Goal: Transaction & Acquisition: Purchase product/service

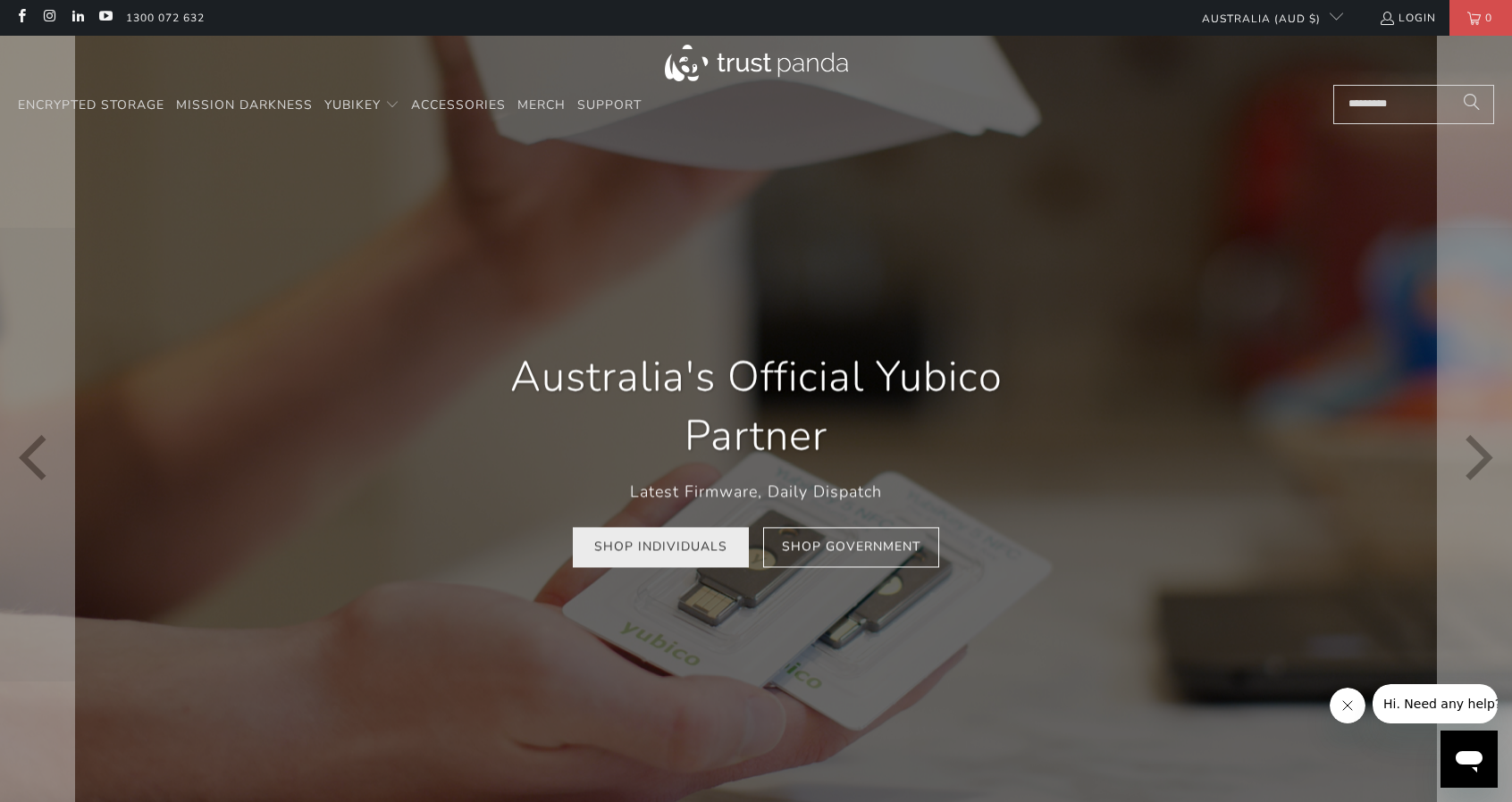
click at [675, 556] on link "Shop Individuals" at bounding box center [660, 546] width 176 height 40
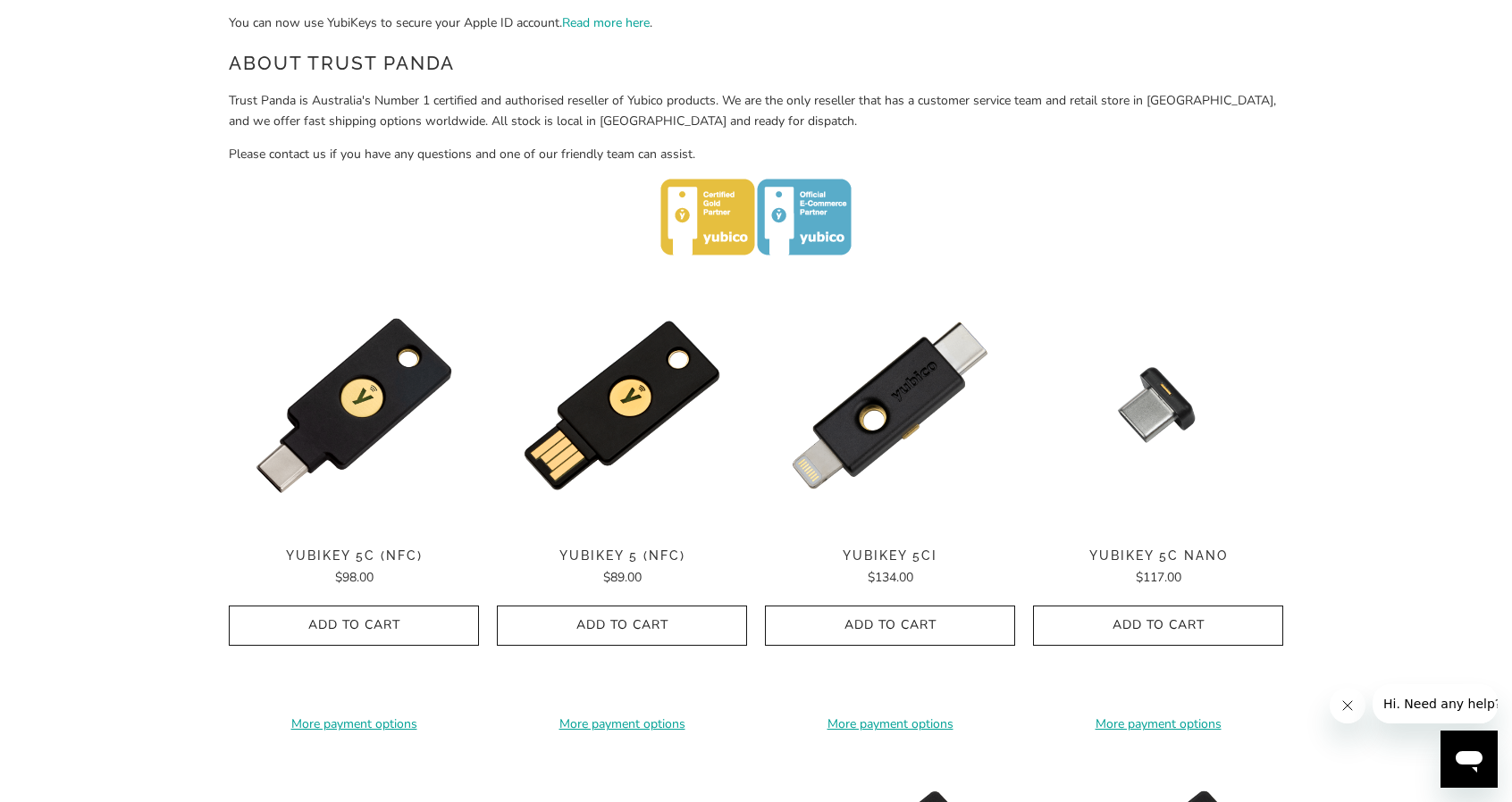
scroll to position [741, 0]
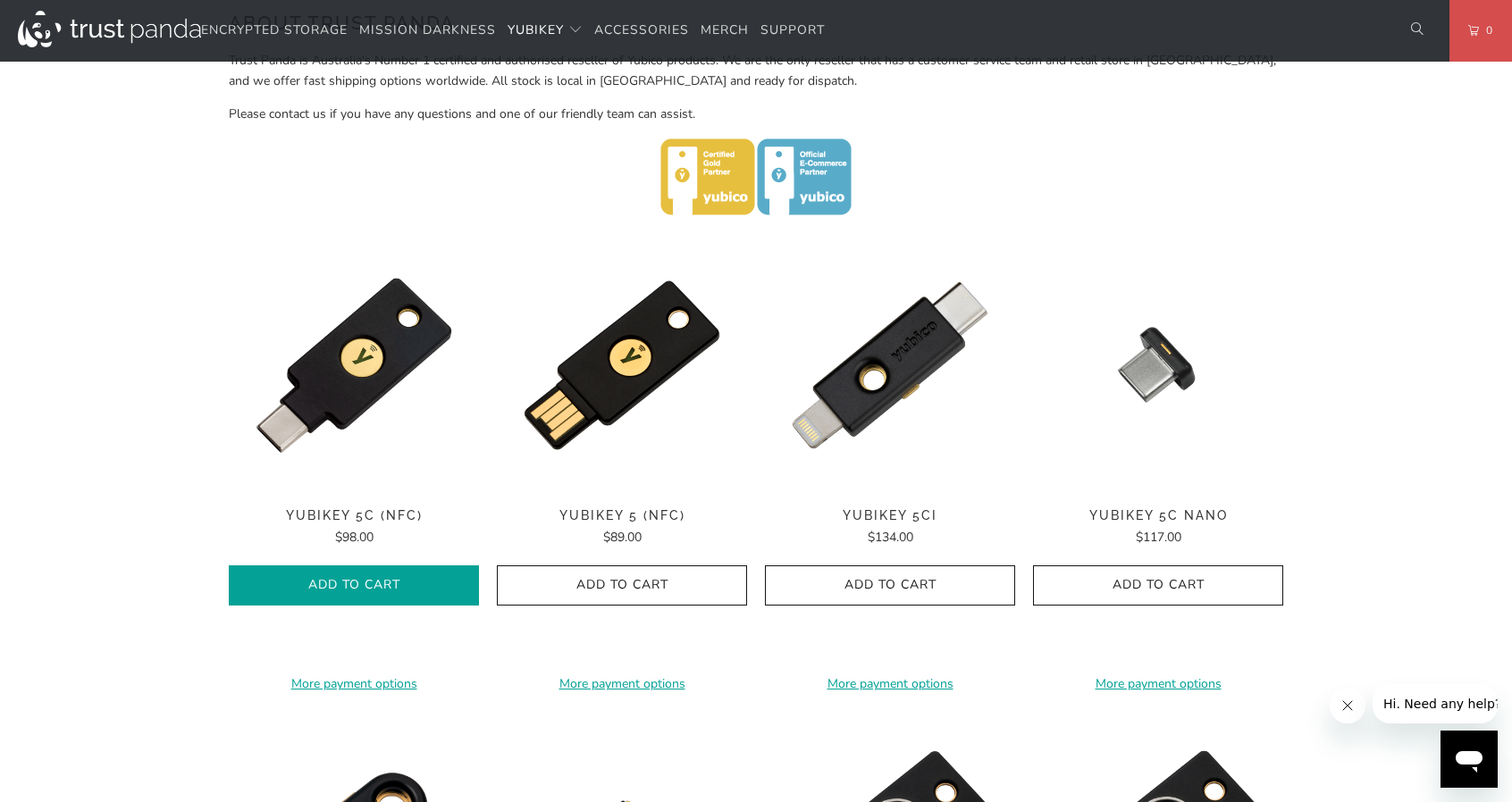
click at [374, 581] on span "Add to Cart" at bounding box center [354, 585] width 213 height 15
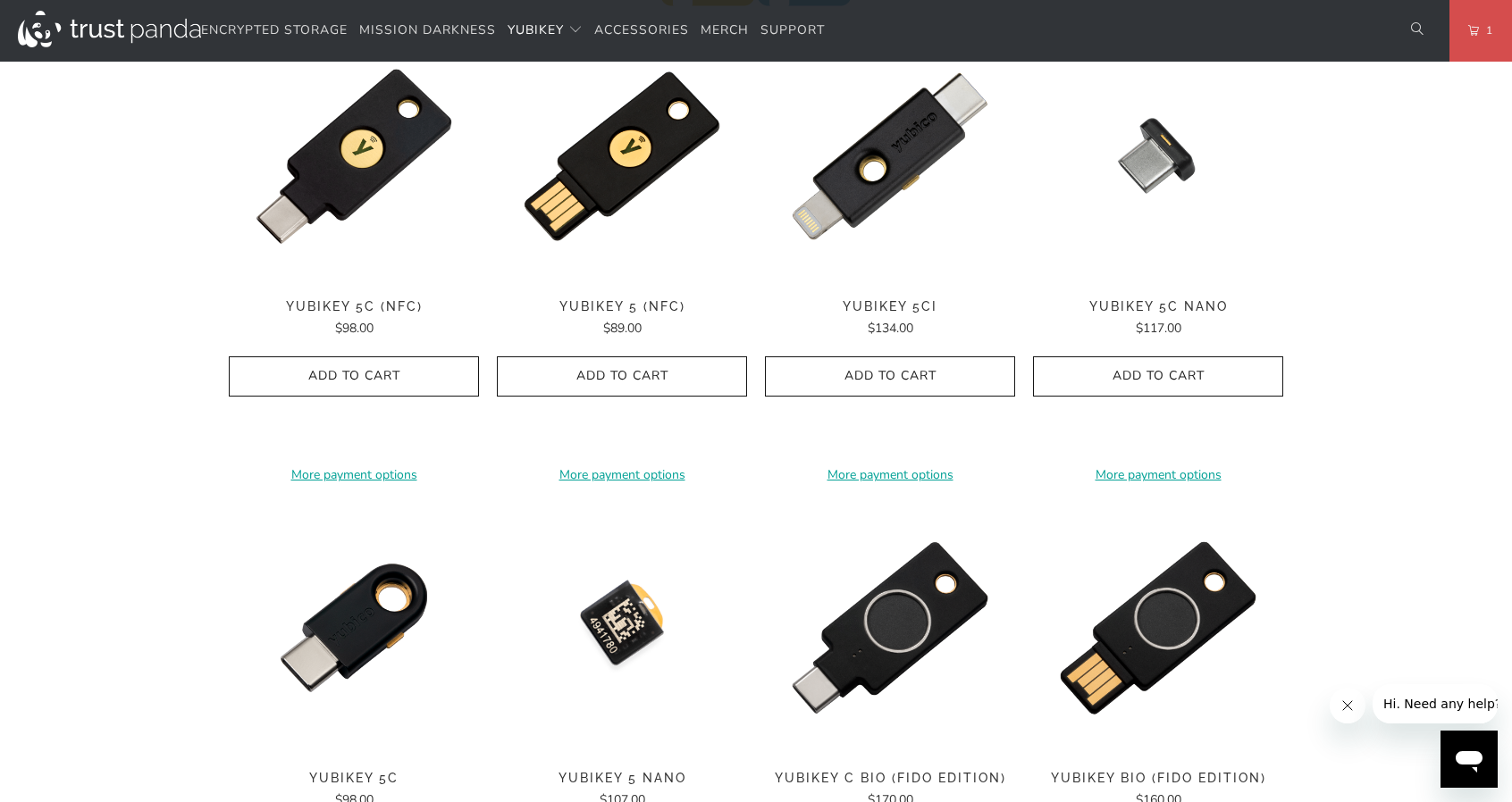
scroll to position [889, 0]
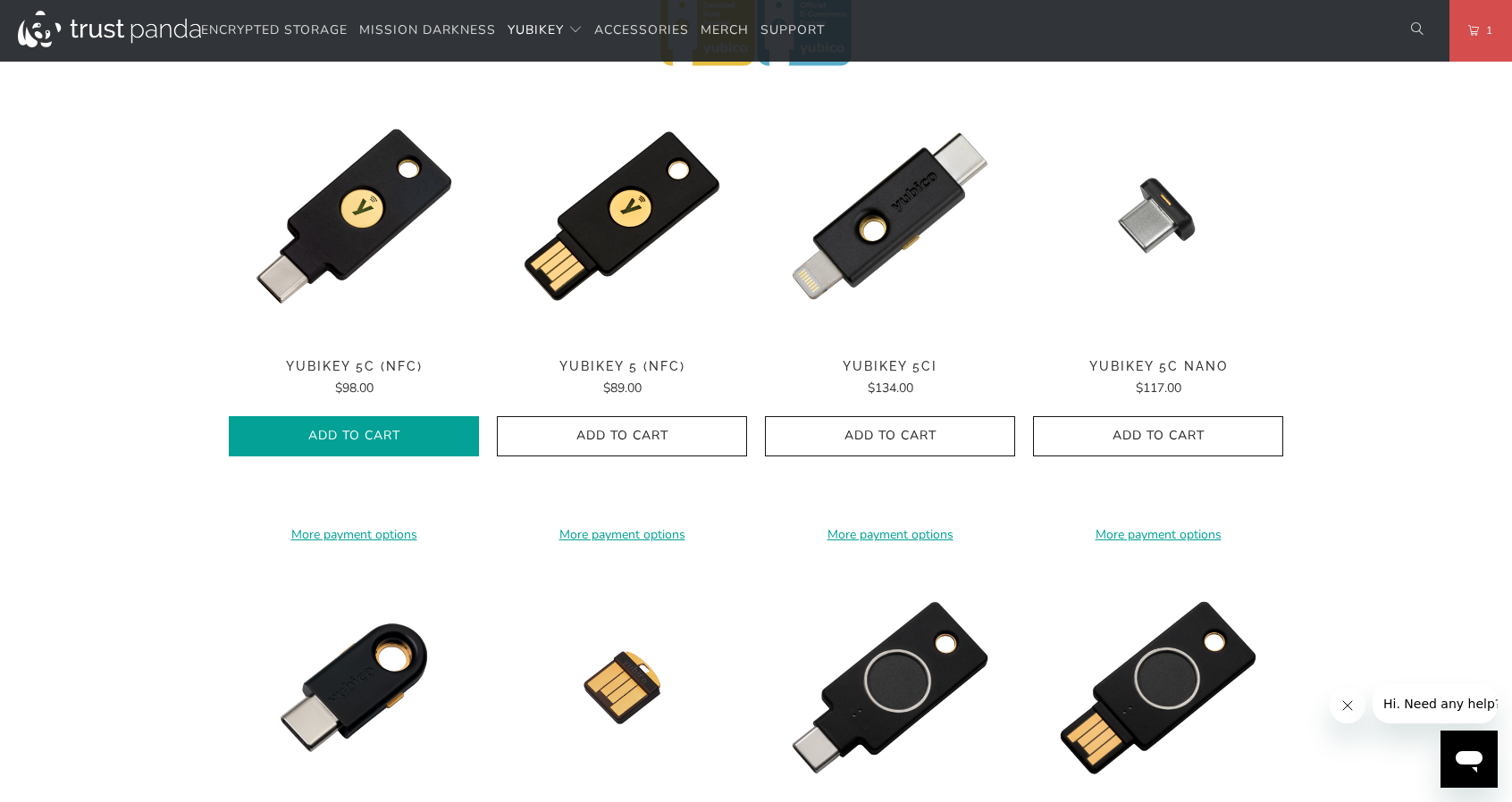
click at [388, 432] on span "Add to Cart" at bounding box center [354, 436] width 213 height 15
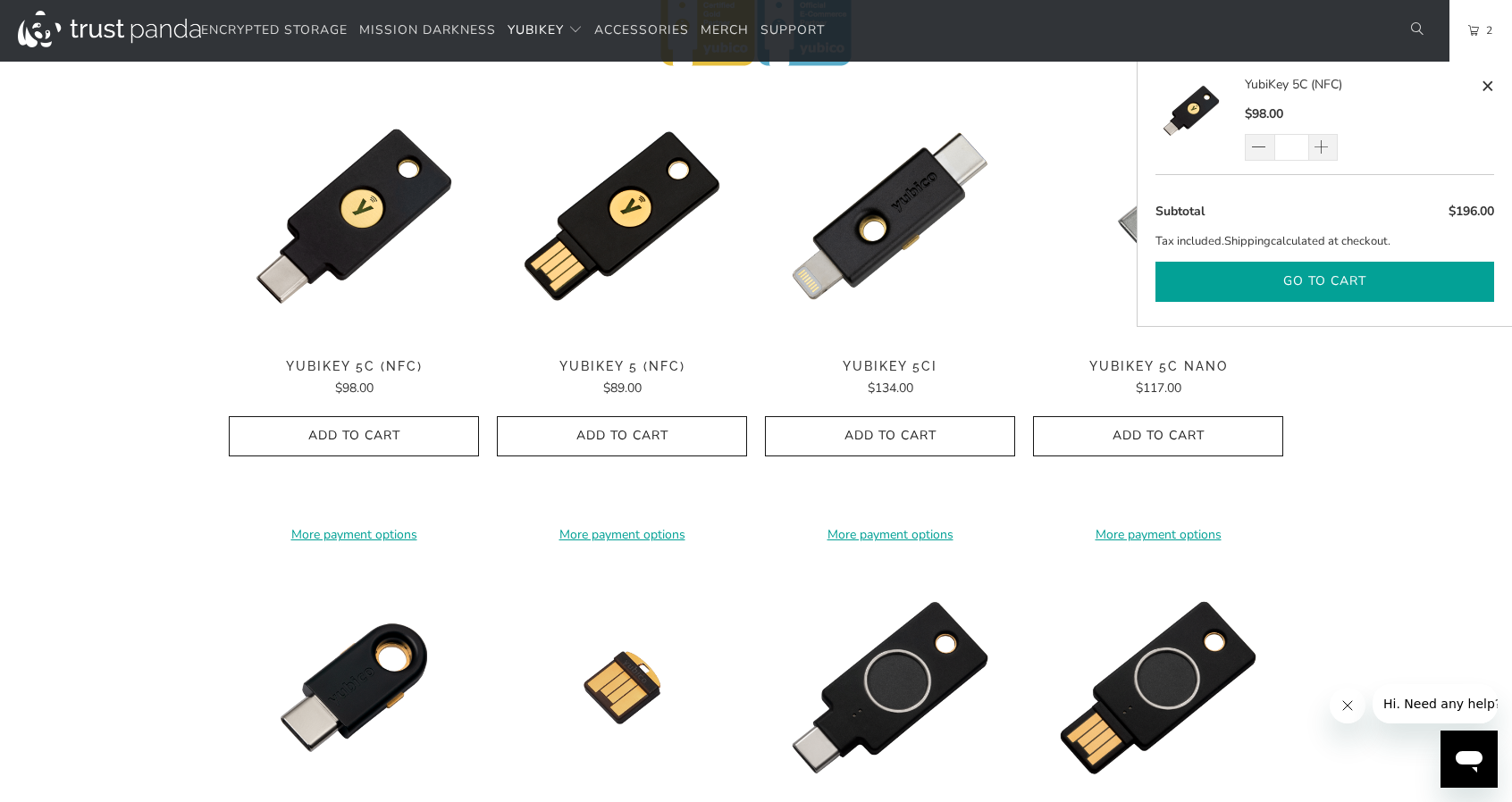
click at [1341, 276] on button "Go to cart" at bounding box center [1324, 281] width 339 height 40
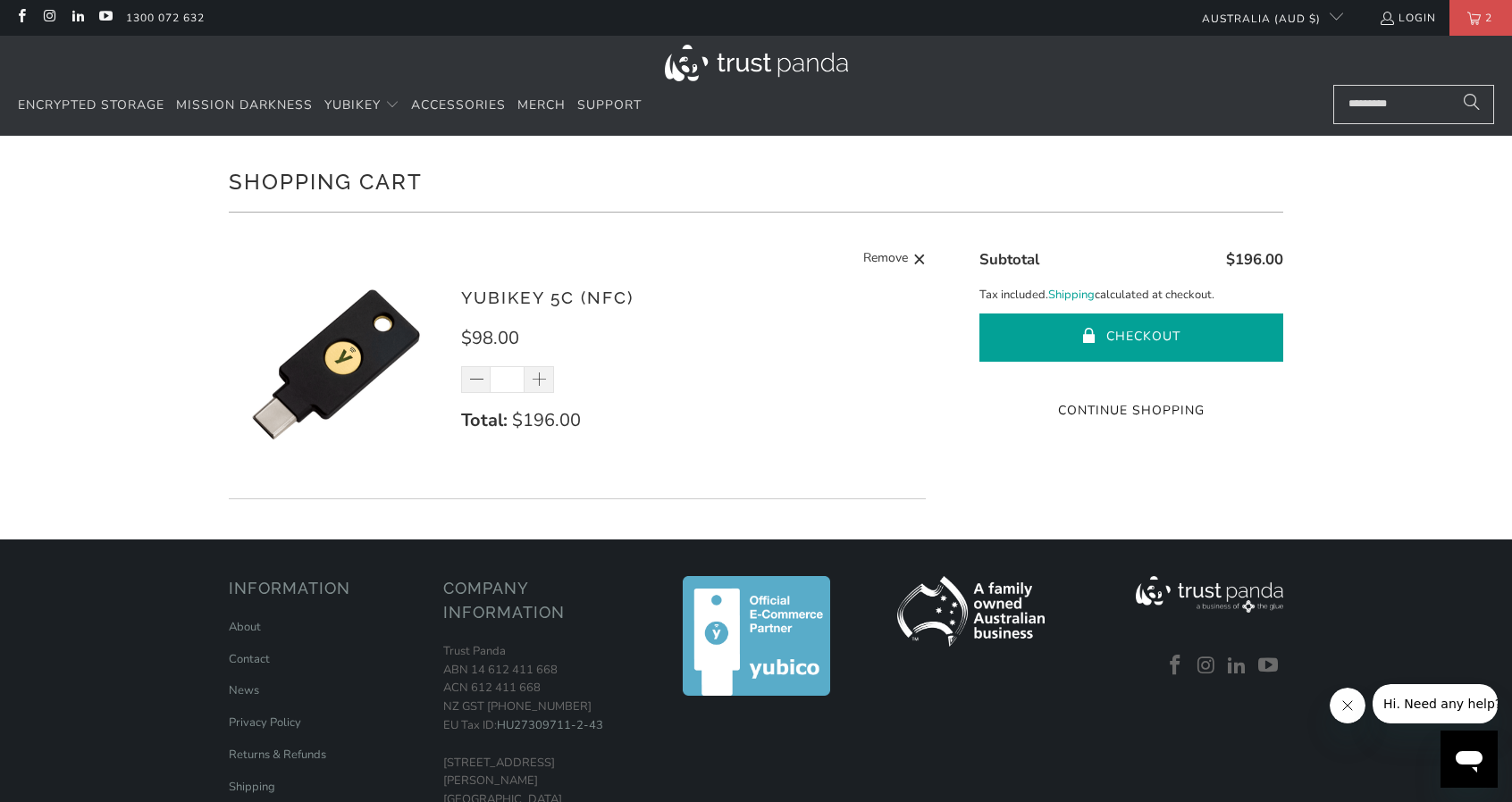
click at [1164, 325] on button "Checkout" at bounding box center [1131, 338] width 303 height 48
